Goal: Task Accomplishment & Management: Use online tool/utility

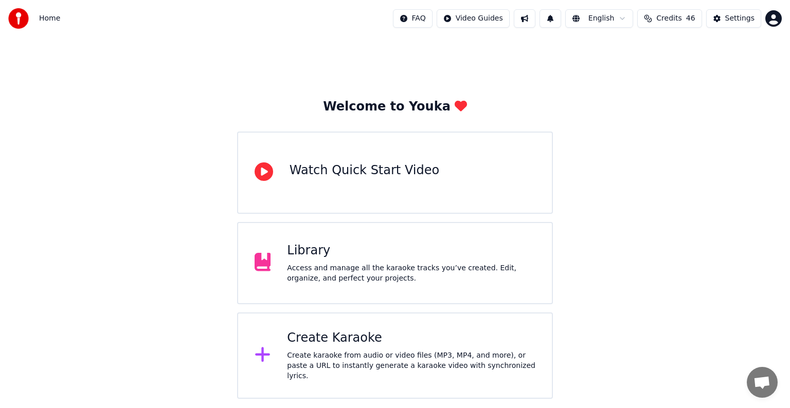
click at [348, 243] on div "Library" at bounding box center [411, 251] width 248 height 16
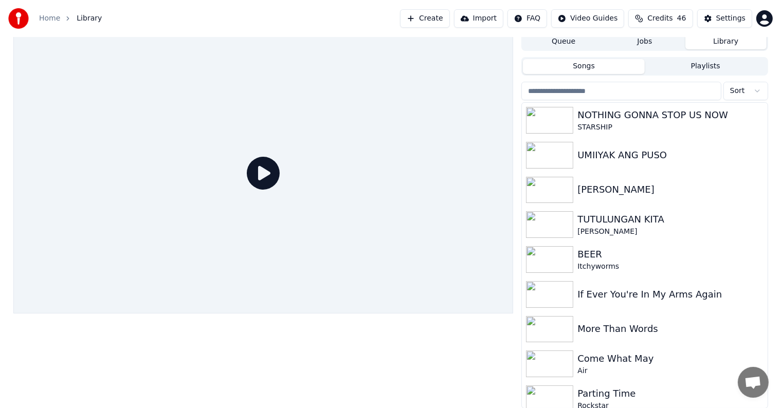
scroll to position [8, 0]
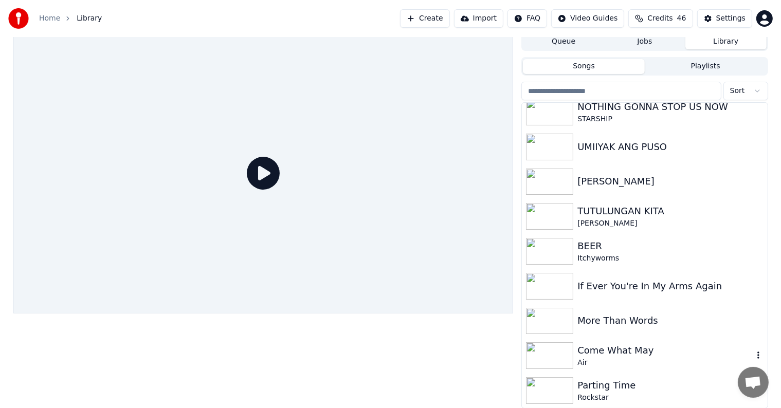
click at [590, 358] on div "Air" at bounding box center [665, 363] width 175 height 10
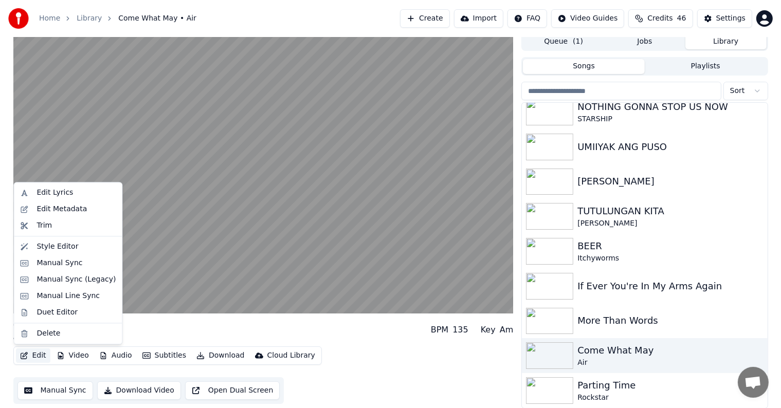
click at [38, 354] on button "Edit" at bounding box center [33, 356] width 34 height 14
click at [48, 248] on div "Style Editor" at bounding box center [58, 247] width 42 height 10
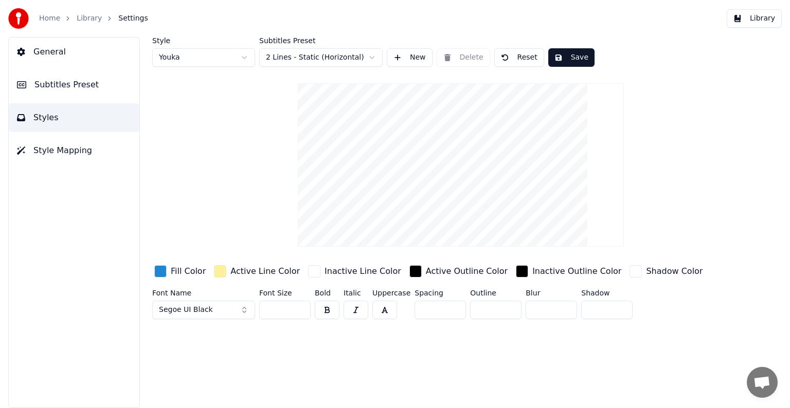
click at [93, 14] on link "Library" at bounding box center [89, 18] width 25 height 10
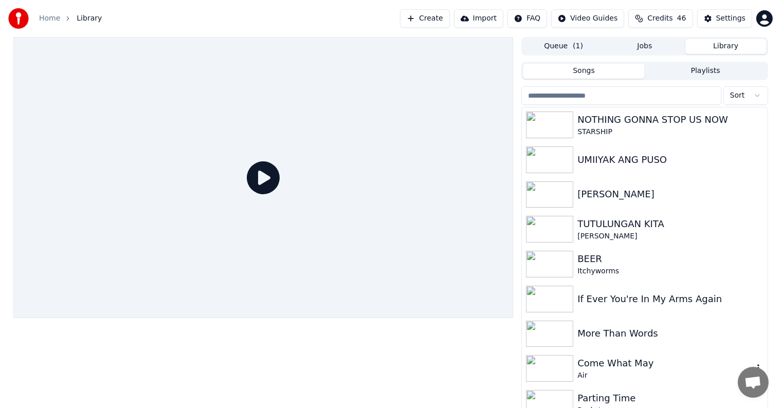
click at [601, 367] on div "Come What May" at bounding box center [665, 363] width 175 height 14
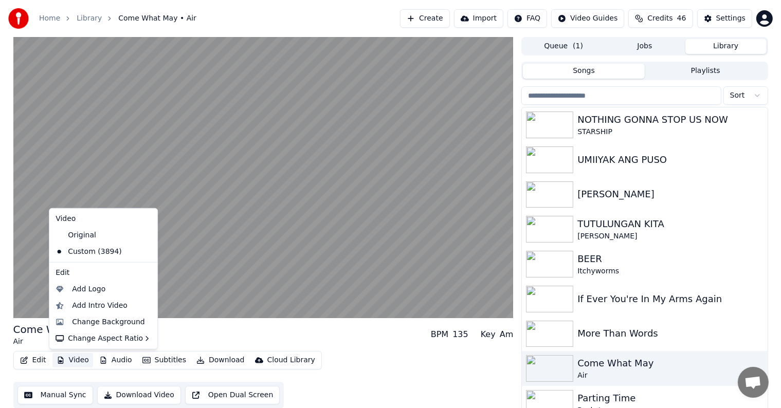
click at [83, 359] on button "Video" at bounding box center [72, 360] width 41 height 14
click at [103, 323] on div "Change Background" at bounding box center [108, 322] width 73 height 10
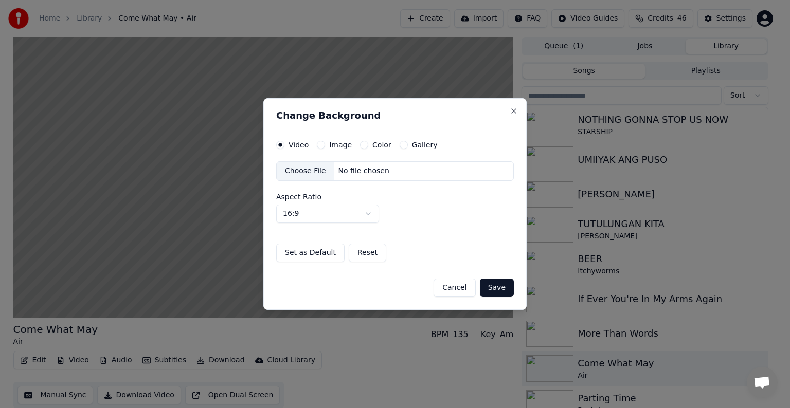
click at [311, 167] on div "Choose File" at bounding box center [306, 171] width 58 height 19
click at [498, 288] on button "Save" at bounding box center [497, 288] width 34 height 19
click at [494, 287] on button "Save" at bounding box center [497, 288] width 34 height 19
click at [504, 287] on button "Save" at bounding box center [497, 288] width 34 height 19
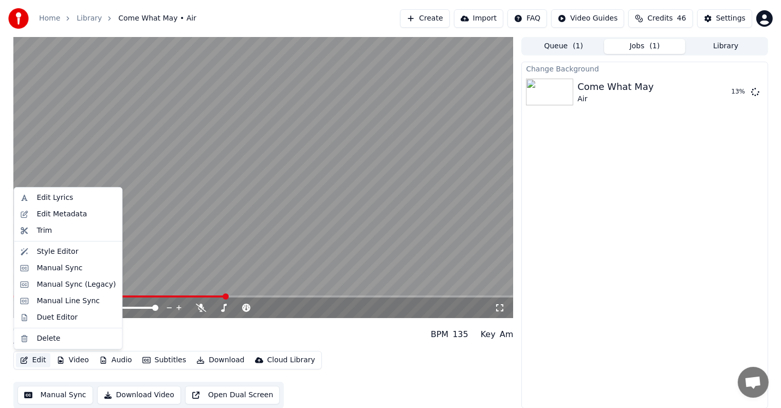
click at [37, 362] on button "Edit" at bounding box center [33, 360] width 34 height 14
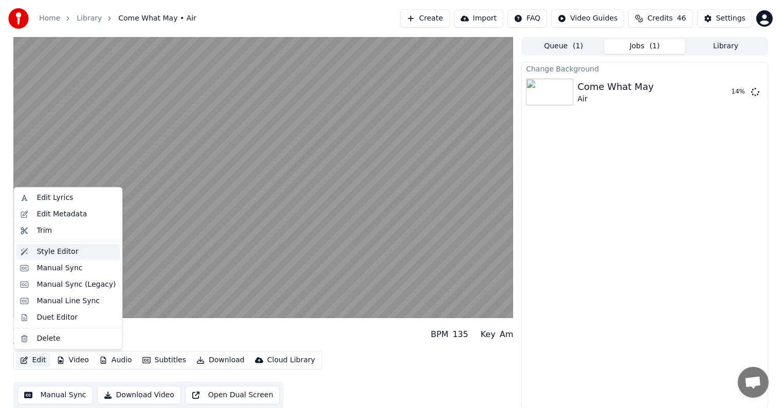
click at [42, 249] on div "Style Editor" at bounding box center [58, 252] width 42 height 10
